Goal: Navigation & Orientation: Find specific page/section

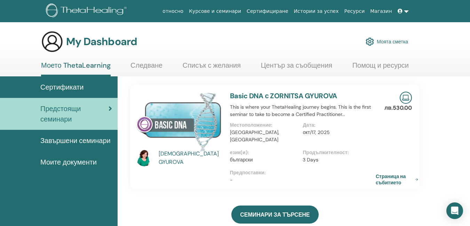
click at [401, 13] on icon at bounding box center [399, 11] width 5 height 5
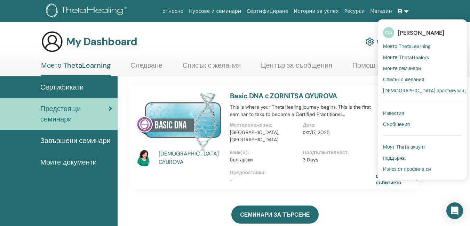
click at [407, 68] on span "Моите семинари" at bounding box center [402, 68] width 38 height 6
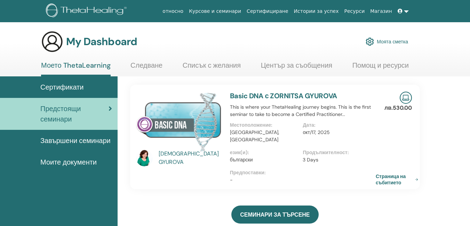
click at [401, 10] on icon at bounding box center [399, 11] width 5 height 5
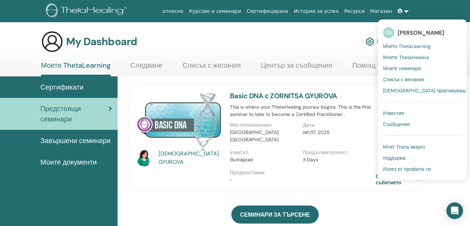
click at [419, 147] on span "Моят Theta акаунт" at bounding box center [404, 147] width 42 height 6
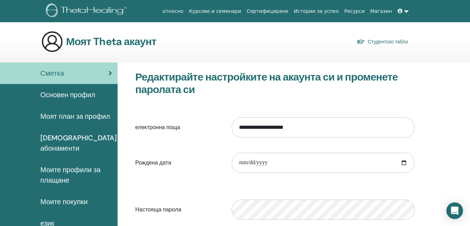
click at [394, 41] on link "Студентско табло" at bounding box center [381, 42] width 51 height 10
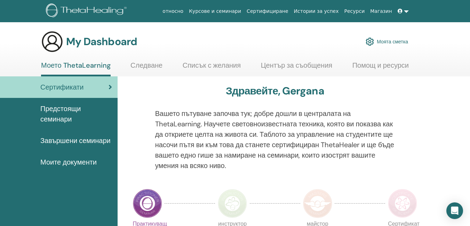
click at [244, 11] on link "Курсове и семинари" at bounding box center [215, 11] width 58 height 13
